Goal: Information Seeking & Learning: Learn about a topic

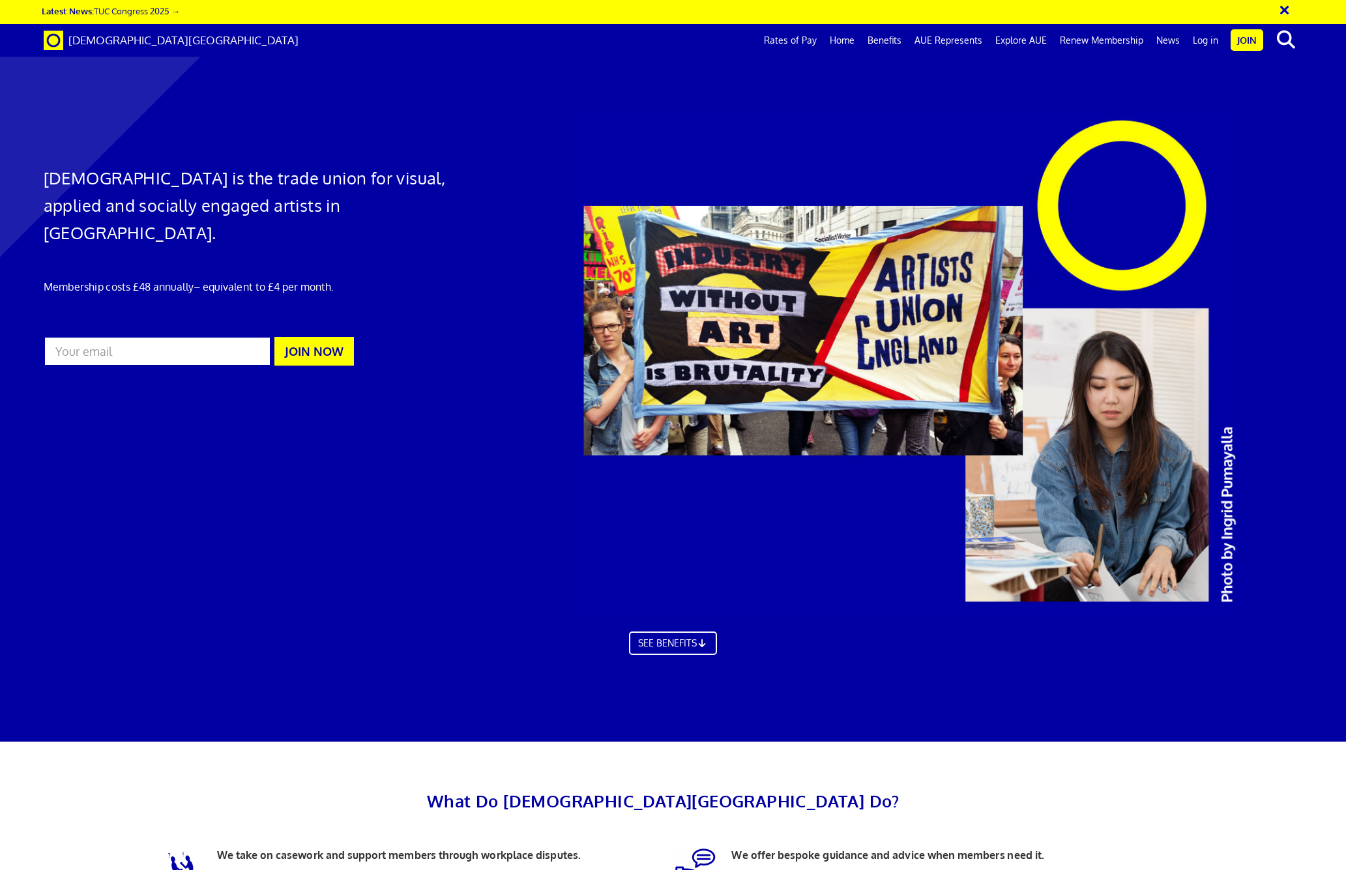
scroll to position [0, 24]
click at [1210, 39] on link "Log in" at bounding box center [1205, 40] width 38 height 33
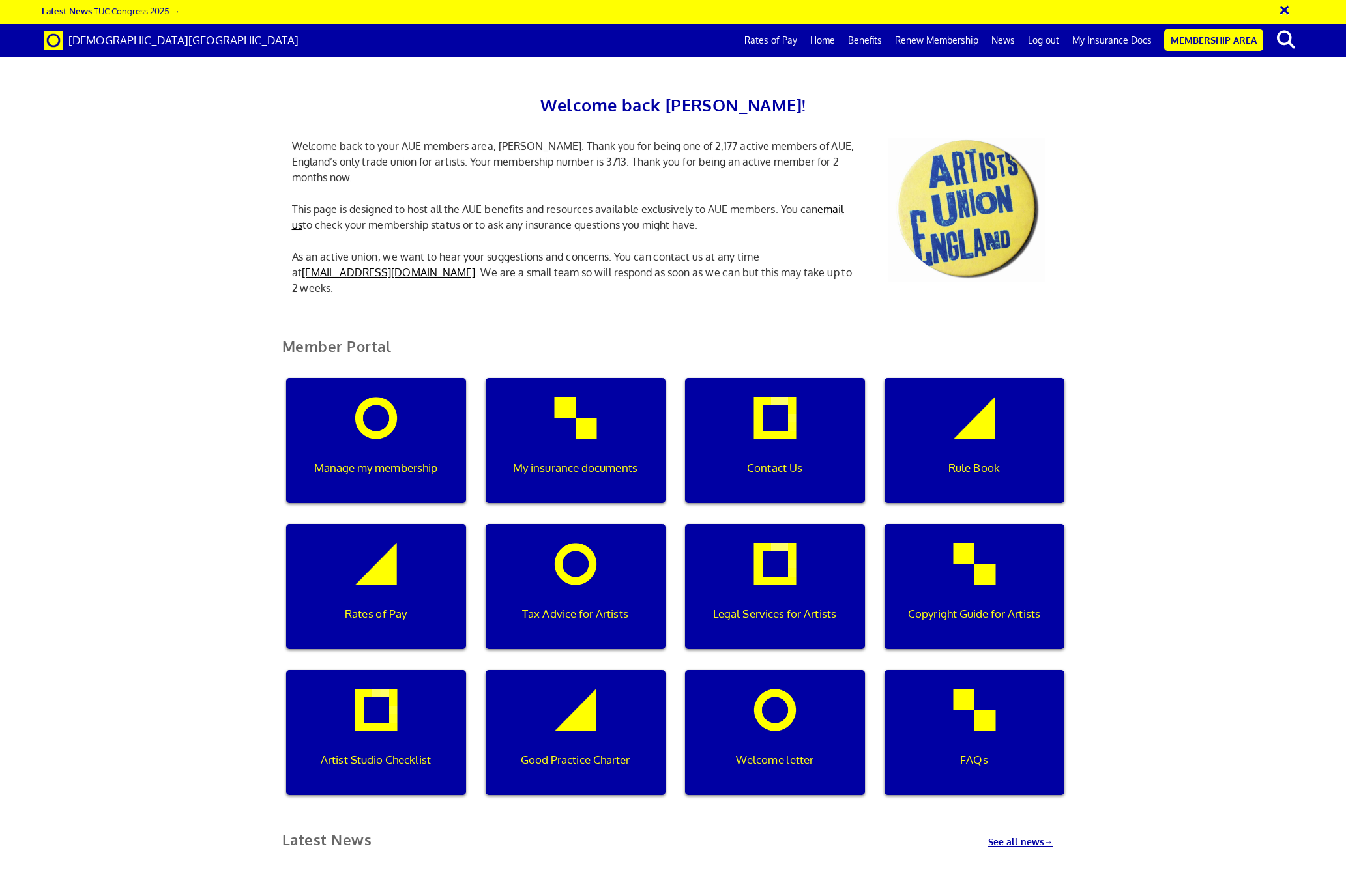
scroll to position [212, 0]
click at [998, 378] on div "Rule Book" at bounding box center [975, 440] width 180 height 125
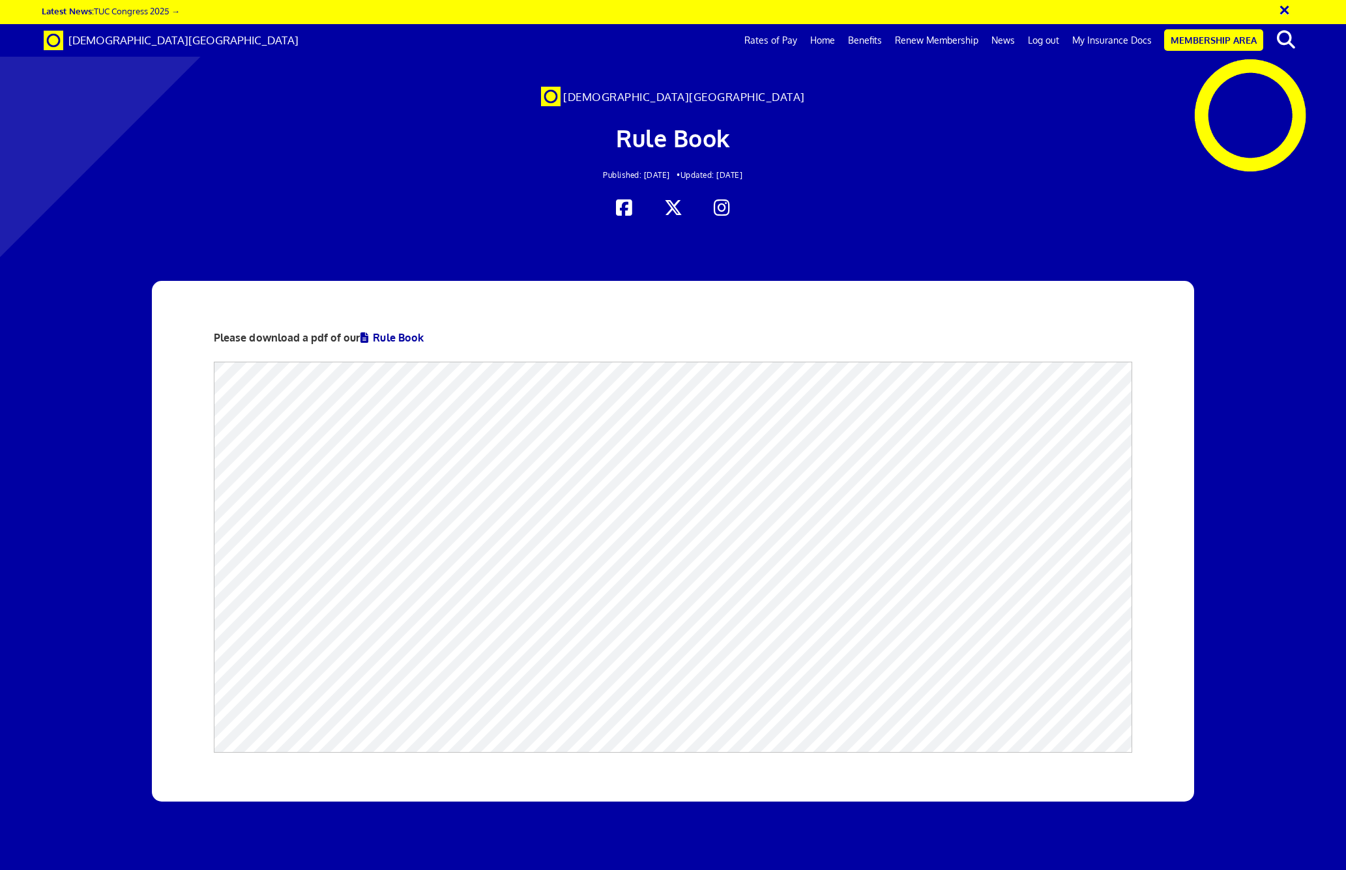
scroll to position [0, 24]
click at [1226, 41] on link "Membership Area" at bounding box center [1213, 40] width 99 height 22
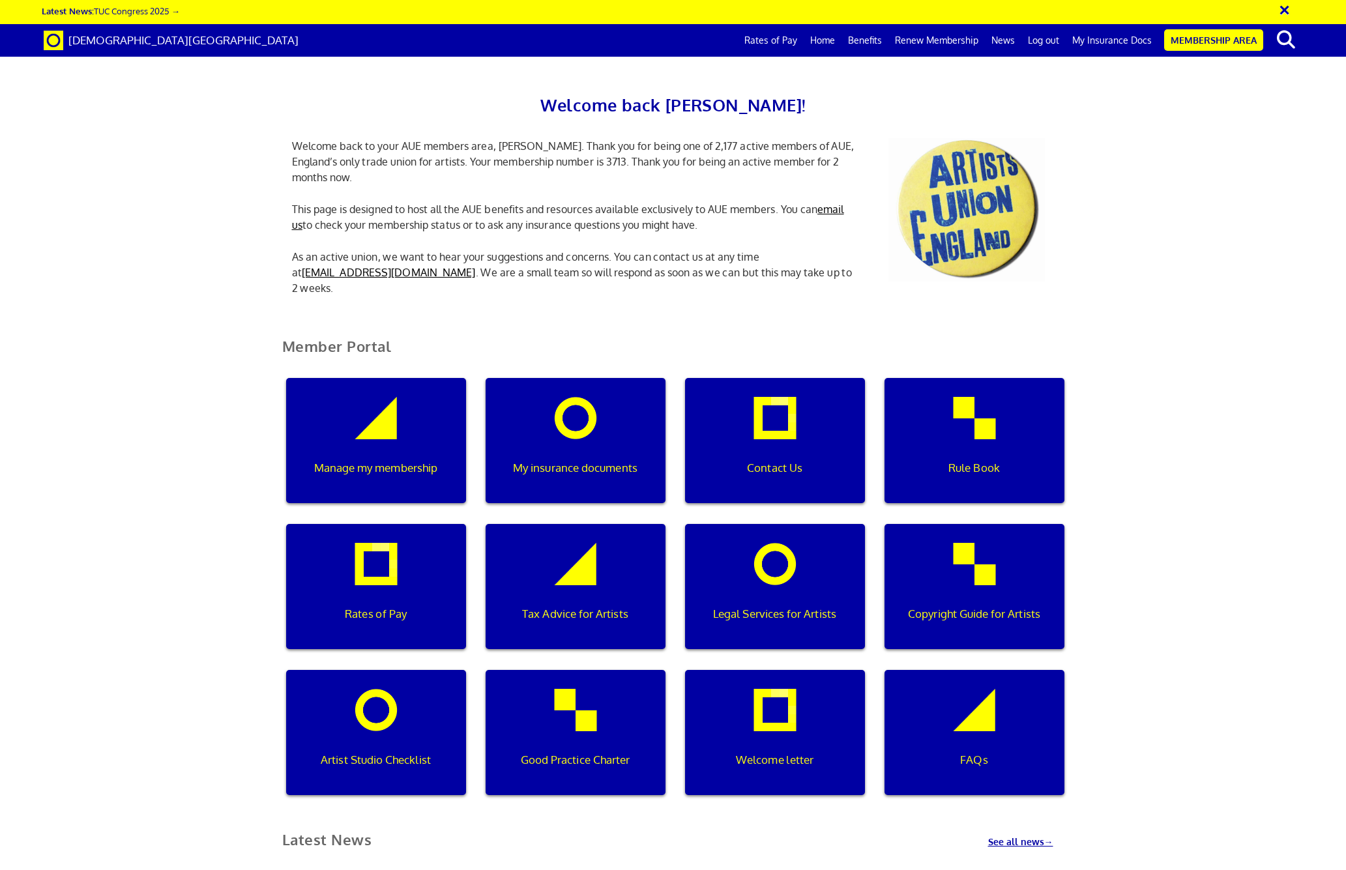
scroll to position [368, 0]
click at [344, 752] on p "Artist Studio Checklist" at bounding box center [376, 760] width 162 height 17
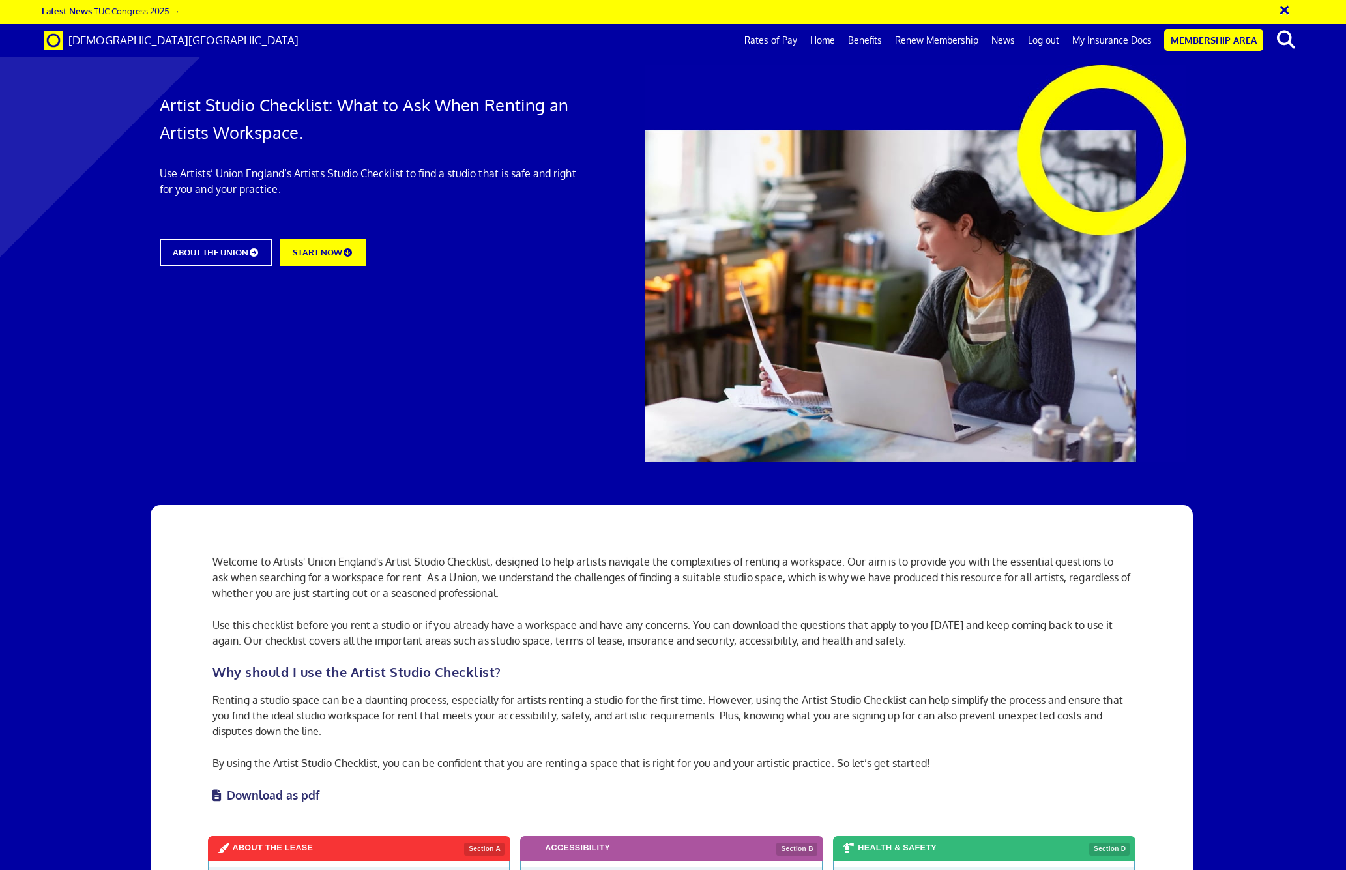
drag, startPoint x: 1211, startPoint y: 43, endPoint x: 1208, endPoint y: 55, distance: 12.0
click at [1211, 43] on link "Membership Area" at bounding box center [1213, 40] width 99 height 22
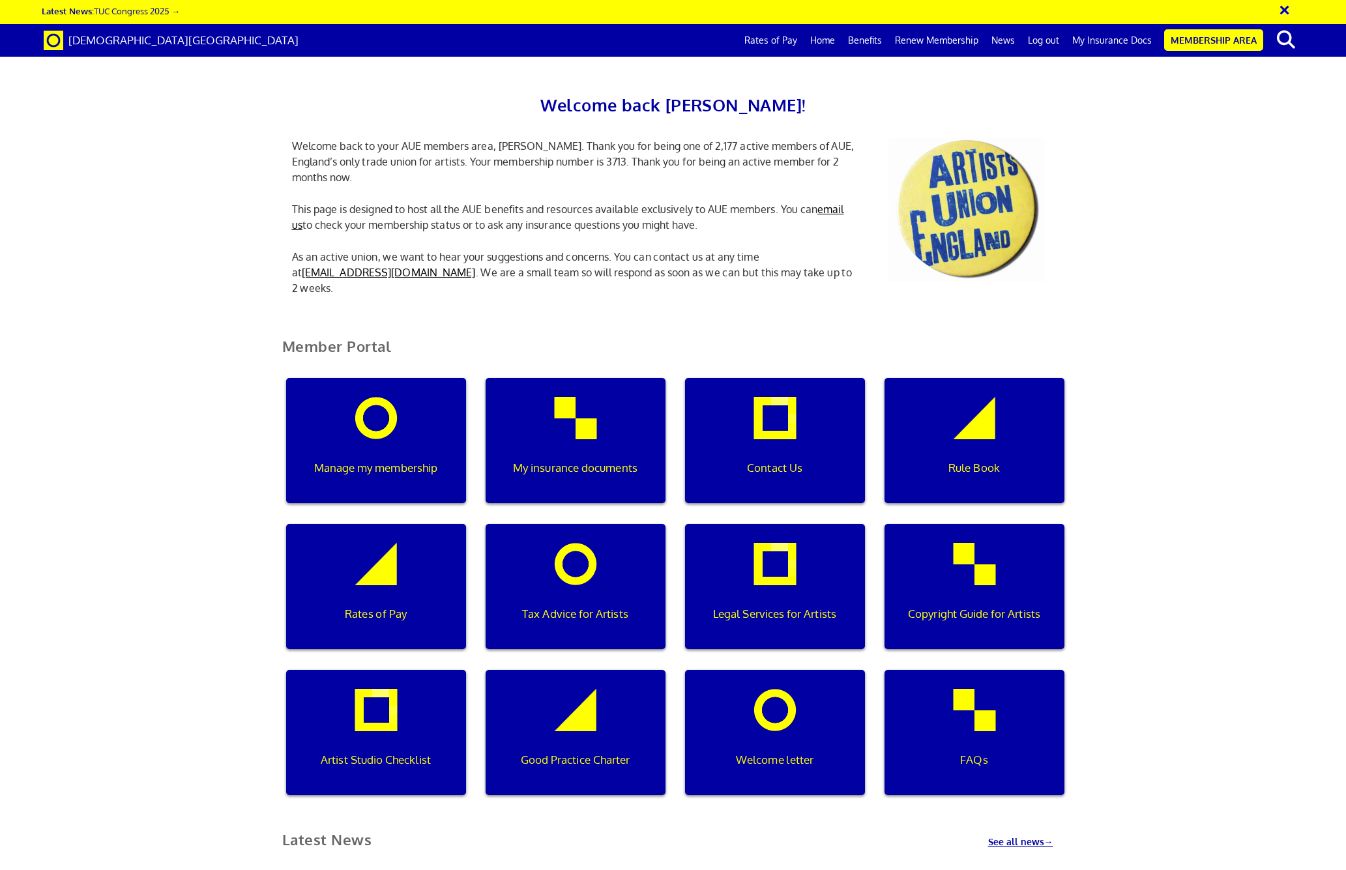
scroll to position [0, 4]
click at [995, 606] on p "Copyright Guide for Artists" at bounding box center [974, 614] width 162 height 17
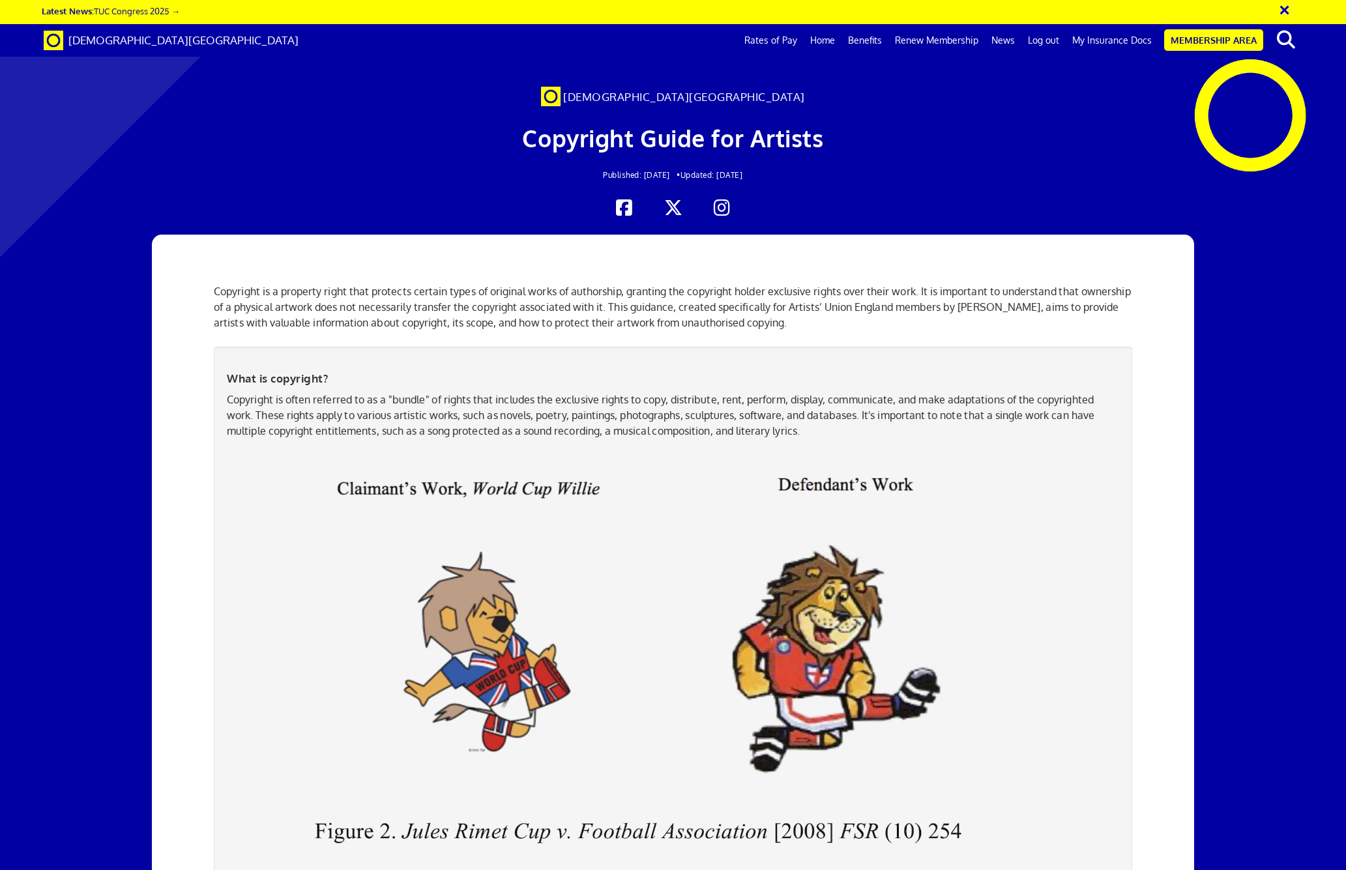
scroll to position [3127, 0]
